Goal: Check status

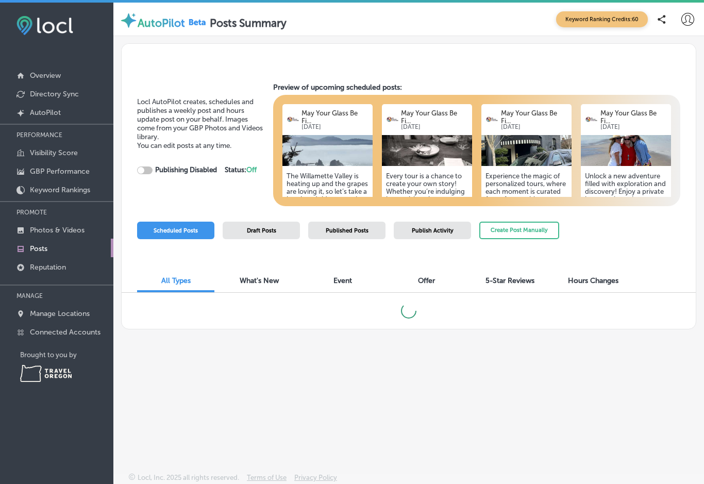
checkbox input "true"
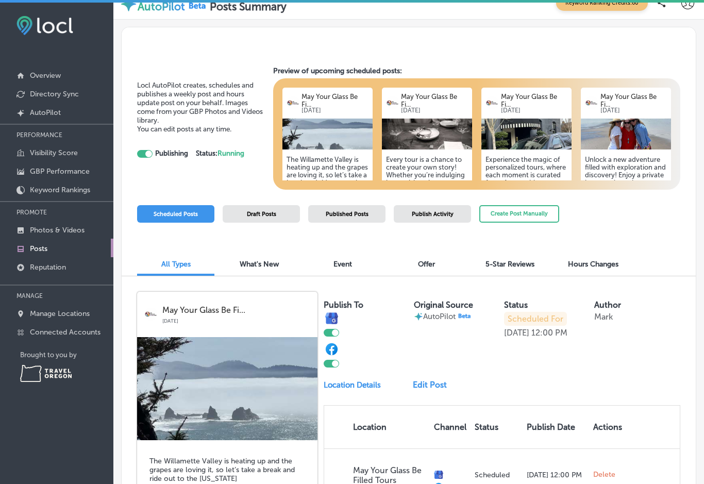
scroll to position [13, 0]
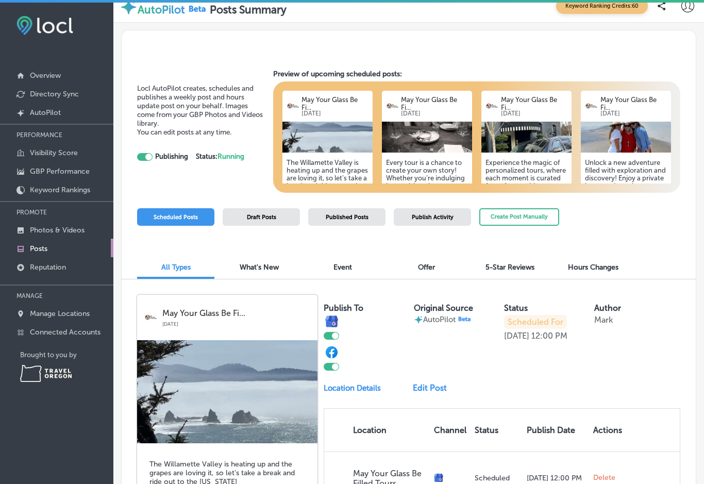
click at [55, 73] on p "Overview" at bounding box center [45, 75] width 31 height 9
